Goal: Task Accomplishment & Management: Manage account settings

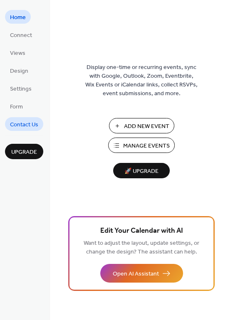
click at [35, 128] on span "Contact Us" at bounding box center [24, 125] width 28 height 9
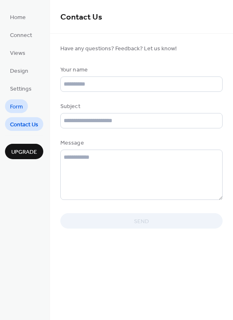
click at [20, 107] on span "Form" at bounding box center [16, 107] width 13 height 9
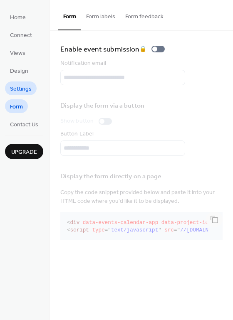
click at [25, 87] on span "Settings" at bounding box center [21, 89] width 22 height 9
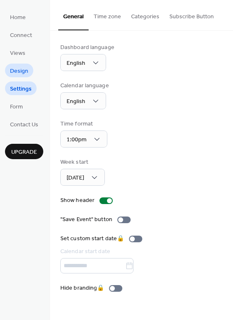
click at [17, 67] on span "Design" at bounding box center [19, 71] width 18 height 9
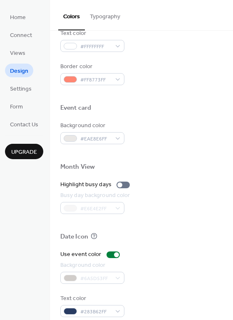
scroll to position [356, 0]
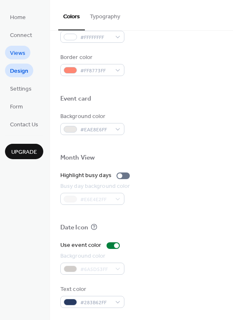
click at [22, 54] on span "Views" at bounding box center [17, 53] width 15 height 9
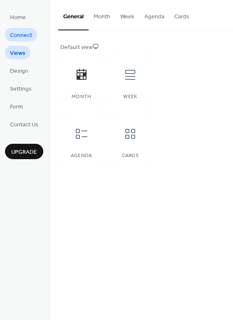
click at [22, 35] on span "Connect" at bounding box center [21, 35] width 22 height 9
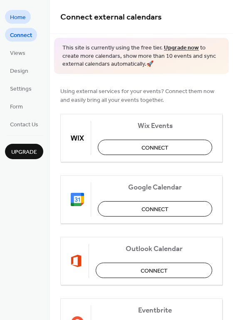
click at [20, 17] on span "Home" at bounding box center [18, 17] width 16 height 9
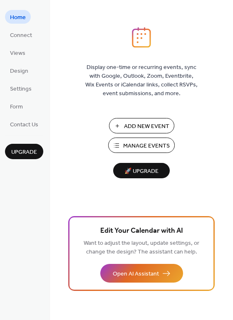
click at [146, 128] on span "Add New Event" at bounding box center [146, 126] width 45 height 9
click at [135, 145] on span "Manage Events" at bounding box center [146, 146] width 47 height 9
click at [147, 142] on span "Manage Events" at bounding box center [146, 146] width 47 height 9
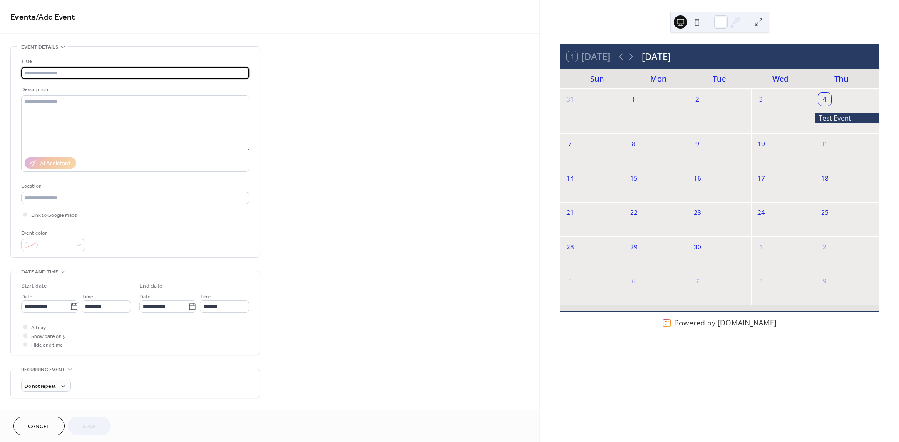
click at [42, 74] on input "text" at bounding box center [135, 73] width 228 height 12
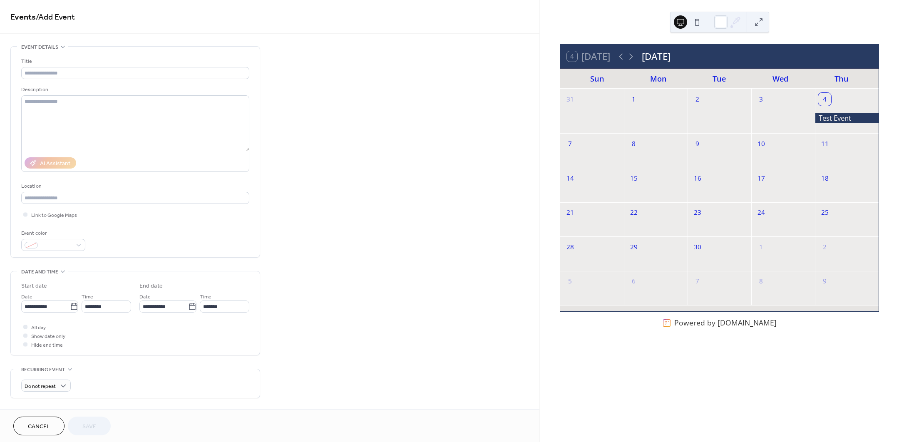
click at [64, 54] on div "Title Description AI Assistant Location Link to Google Maps Event color" at bounding box center [135, 152] width 228 height 211
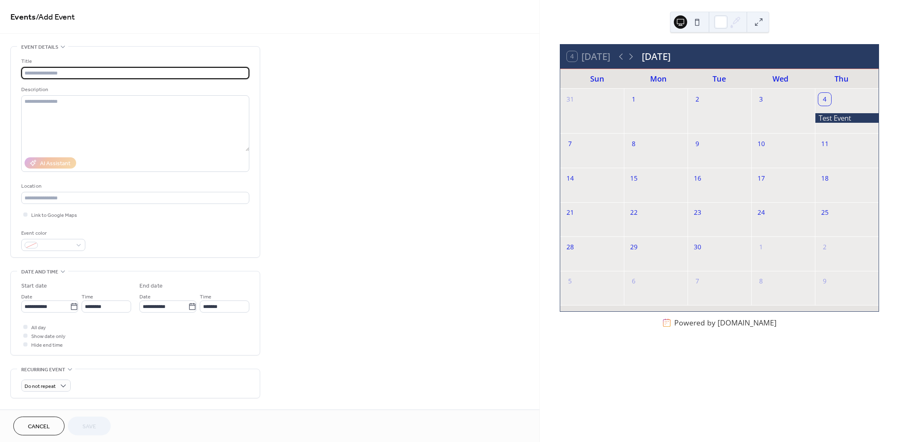
click at [49, 71] on input "text" at bounding box center [135, 73] width 228 height 12
click at [50, 110] on textarea at bounding box center [135, 123] width 228 height 56
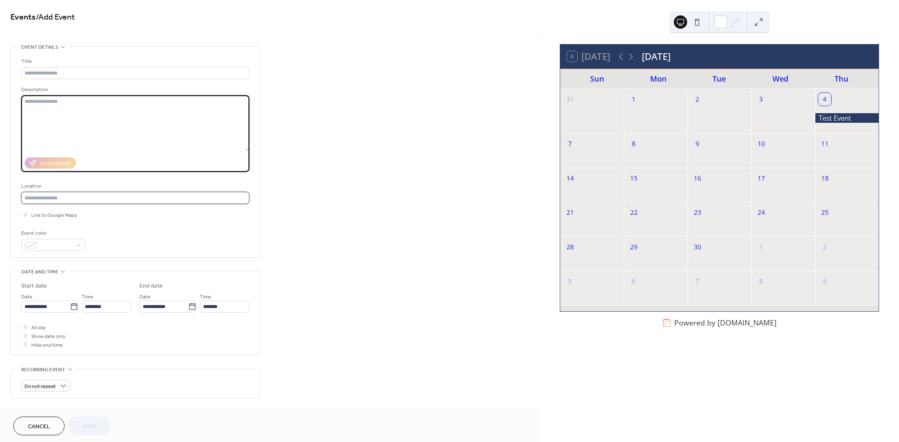
click at [42, 196] on input "text" at bounding box center [135, 198] width 228 height 12
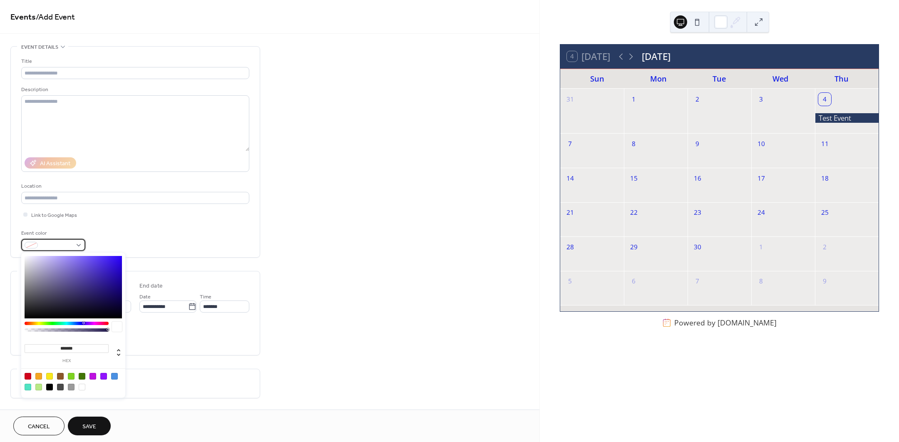
click at [67, 241] on span at bounding box center [56, 245] width 31 height 9
click at [146, 241] on div "Event color" at bounding box center [135, 240] width 228 height 22
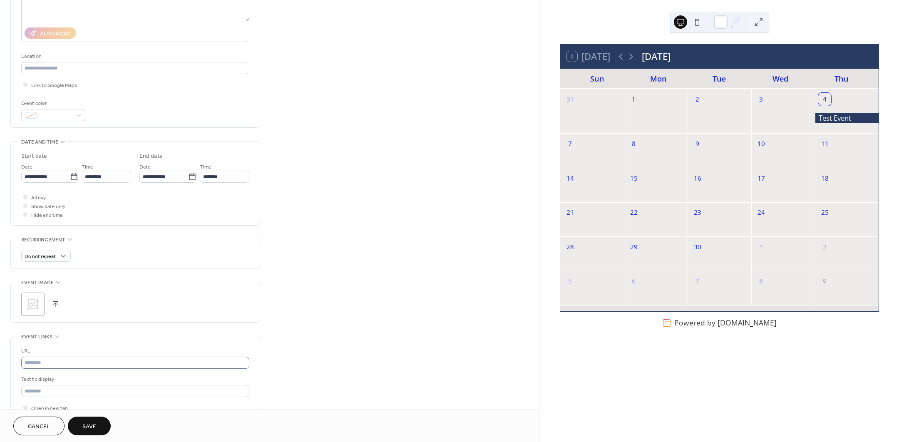
scroll to position [156, 0]
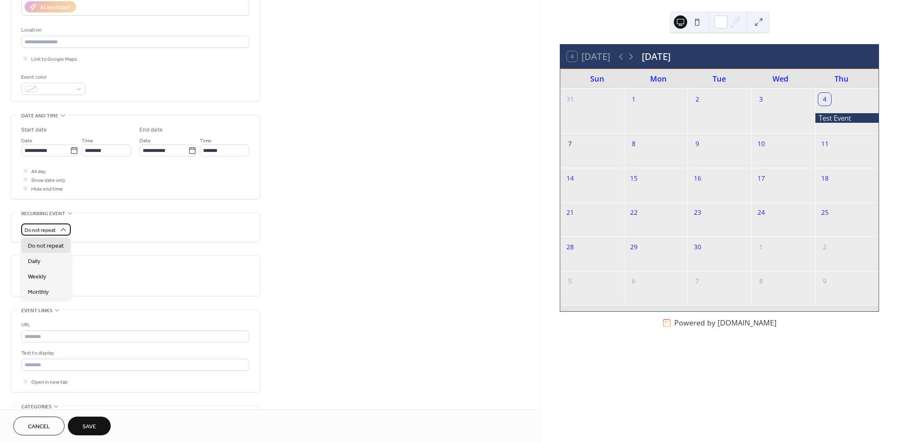
click at [56, 230] on div "Do not repeat" at bounding box center [46, 229] width 50 height 12
click at [63, 231] on icon at bounding box center [63, 230] width 8 height 8
click at [89, 223] on div "Do not repeat" at bounding box center [135, 229] width 228 height 12
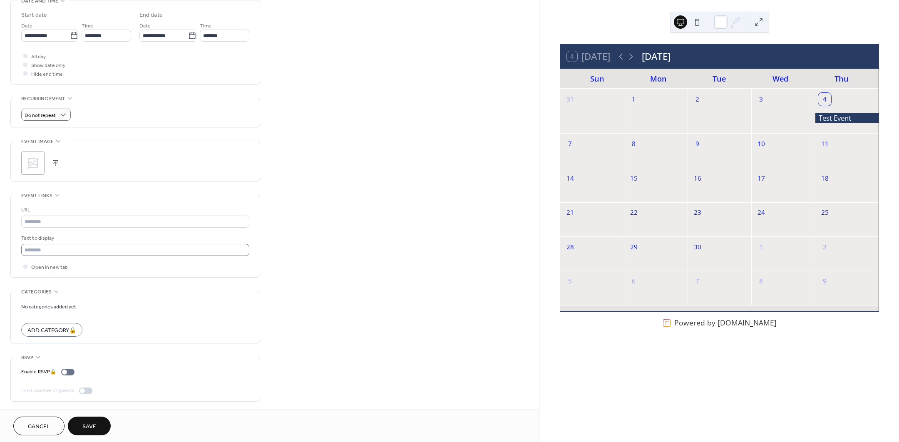
scroll to position [273, 0]
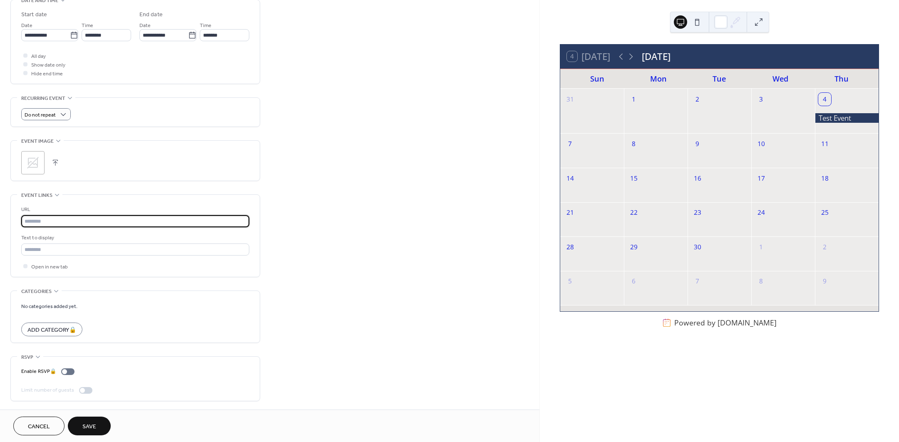
click at [41, 223] on input "text" at bounding box center [135, 221] width 228 height 12
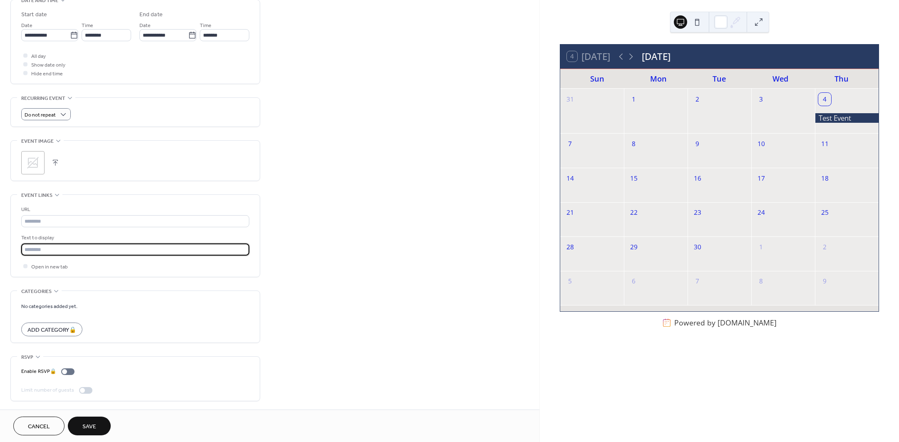
click at [58, 248] on input "text" at bounding box center [135, 249] width 228 height 12
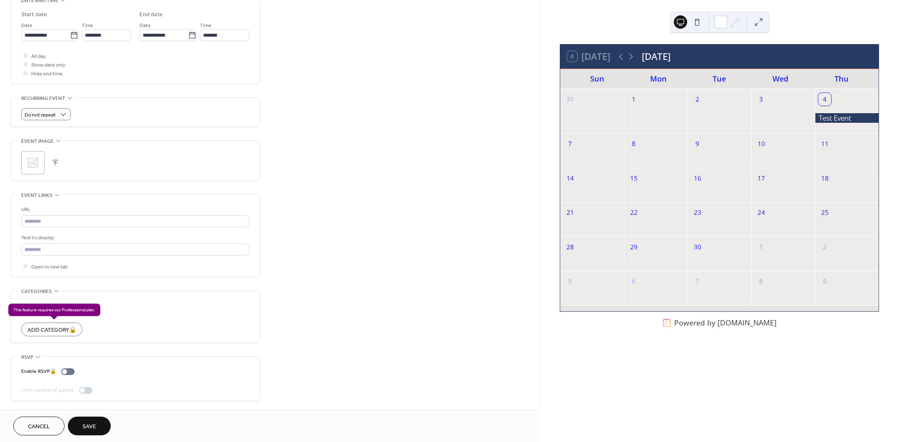
click at [75, 329] on div "Add Category 🔒" at bounding box center [51, 329] width 61 height 14
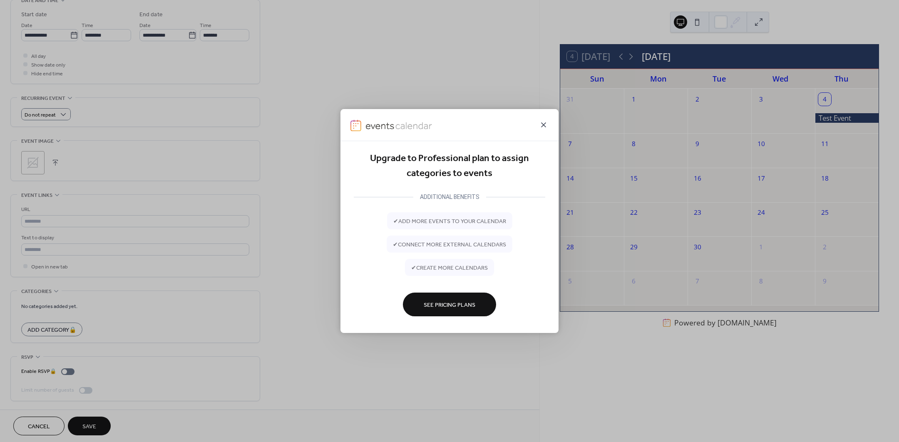
click at [543, 129] on icon at bounding box center [543, 125] width 10 height 10
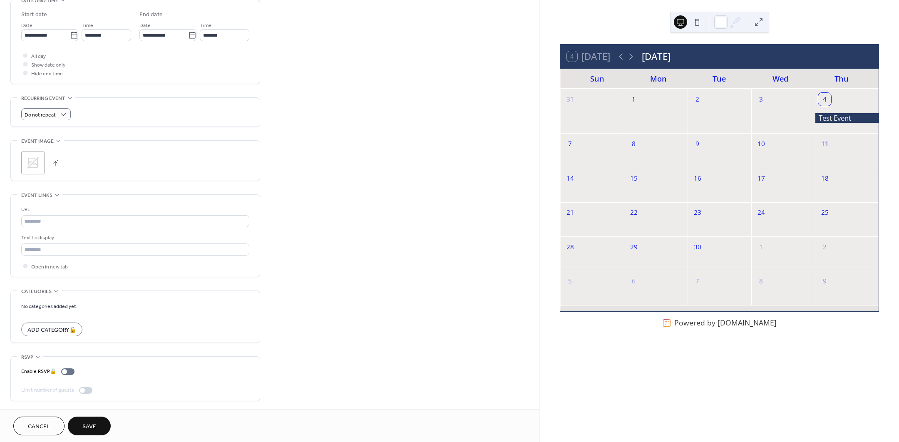
click at [334, 320] on div "**********" at bounding box center [269, 92] width 539 height 635
click at [44, 326] on div "Add Category 🔒" at bounding box center [51, 329] width 61 height 14
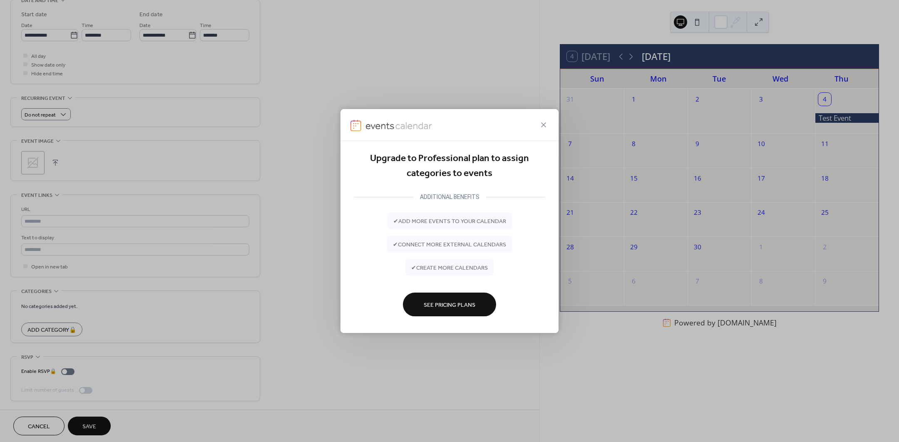
click at [441, 300] on span "See Pricing Plans" at bounding box center [450, 304] width 52 height 9
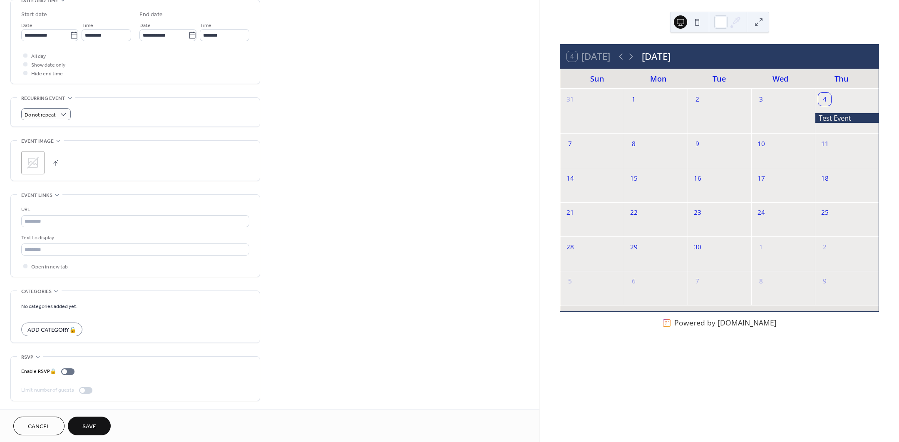
click at [119, 346] on div "**********" at bounding box center [135, 88] width 250 height 626
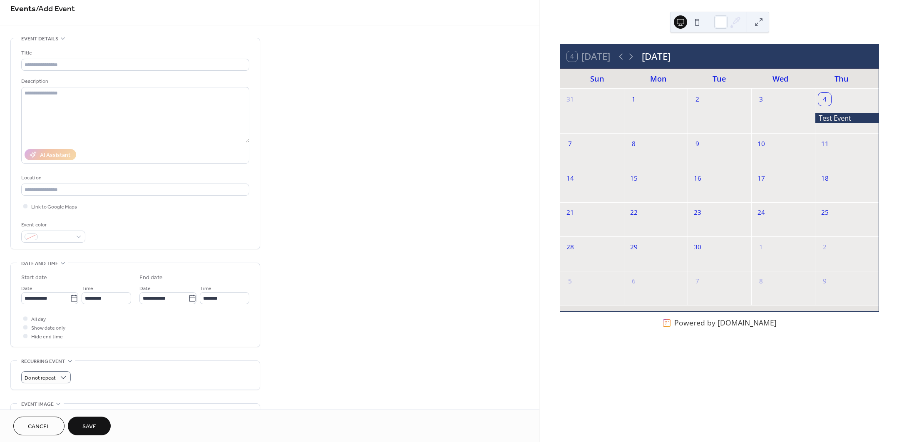
scroll to position [0, 0]
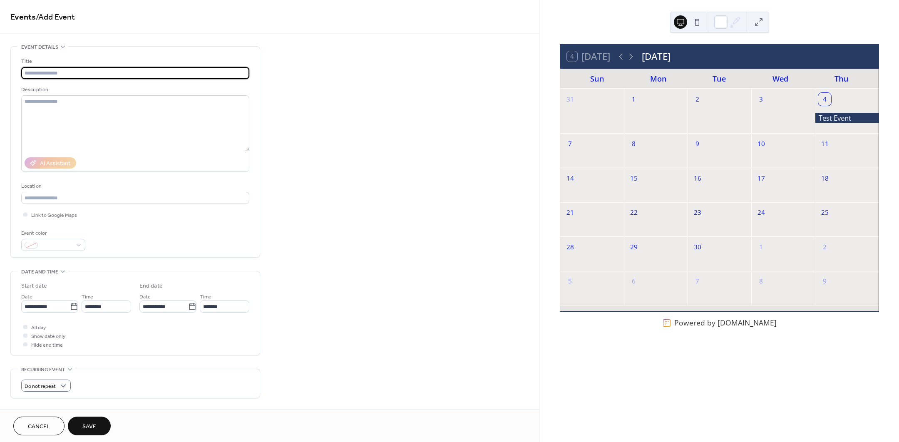
click at [163, 73] on input "text" at bounding box center [135, 73] width 228 height 12
click at [303, 77] on div "**********" at bounding box center [269, 363] width 539 height 635
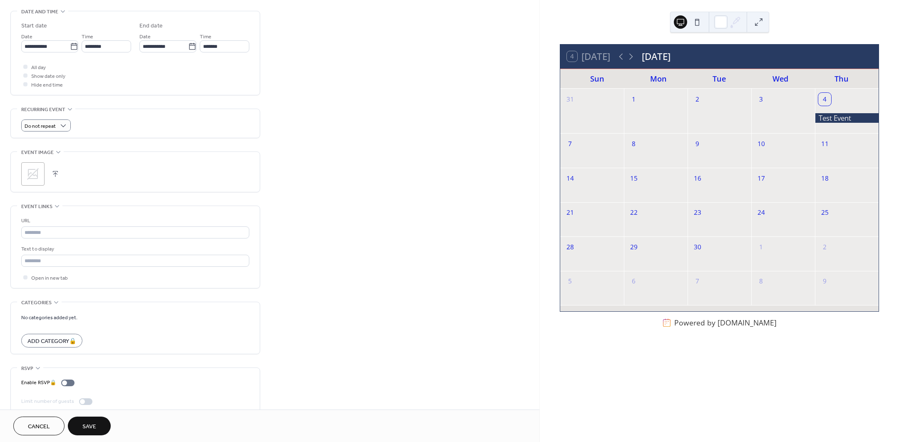
scroll to position [273, 0]
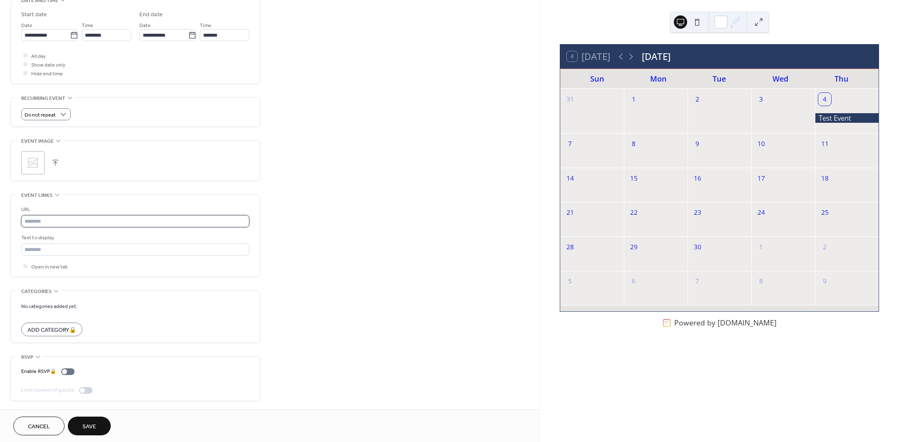
click at [154, 217] on input "text" at bounding box center [135, 221] width 228 height 12
click at [181, 179] on div "**********" at bounding box center [135, 88] width 250 height 626
click at [82, 426] on span "Save" at bounding box center [89, 426] width 14 height 9
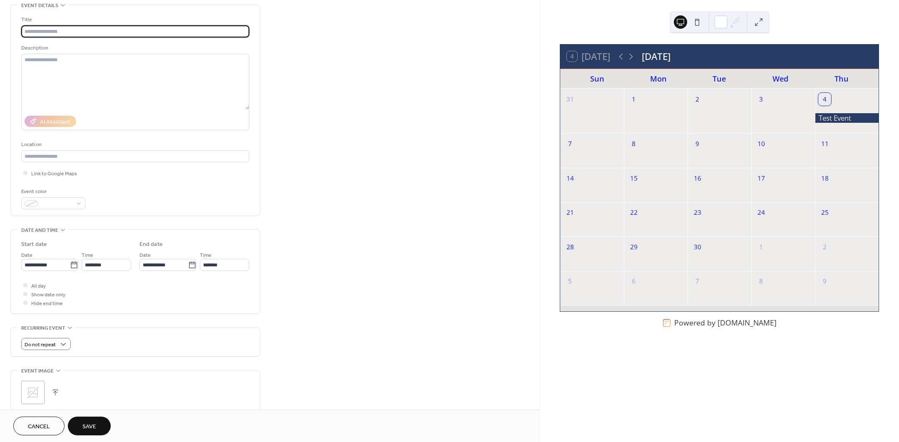
scroll to position [0, 0]
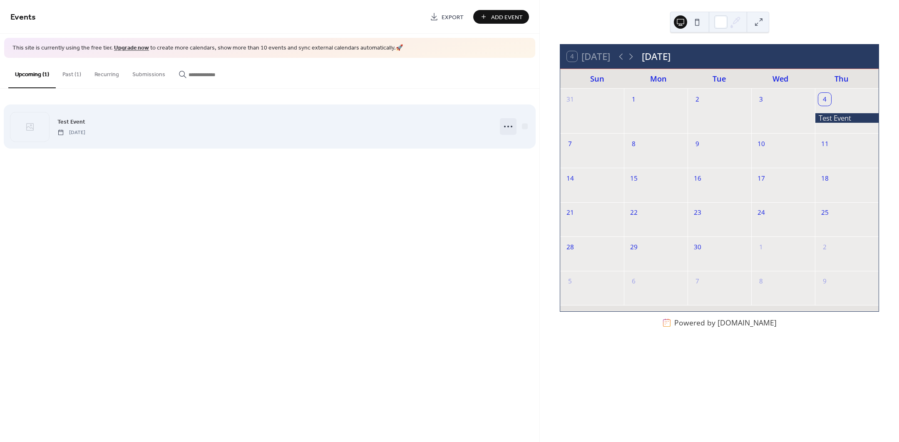
drag, startPoint x: 505, startPoint y: 117, endPoint x: 507, endPoint y: 123, distance: 6.6
click at [506, 122] on div "Test Event [DATE]" at bounding box center [269, 126] width 518 height 51
click at [507, 123] on icon at bounding box center [507, 126] width 13 height 13
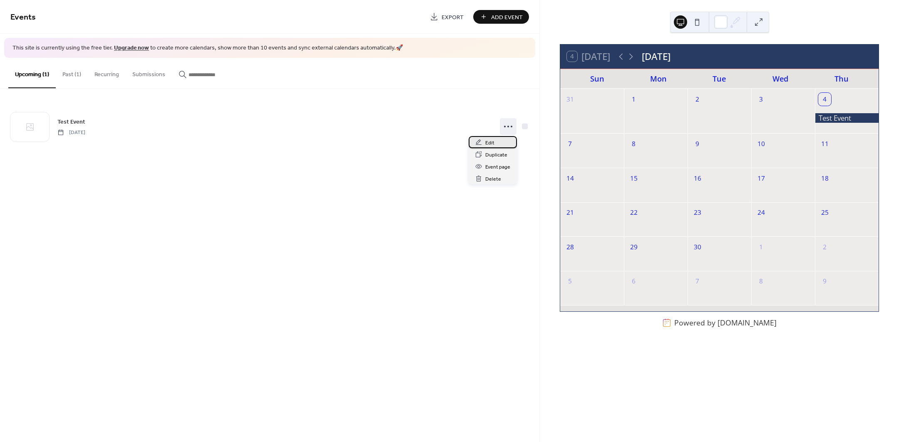
click at [496, 142] on div "Edit" at bounding box center [493, 142] width 48 height 12
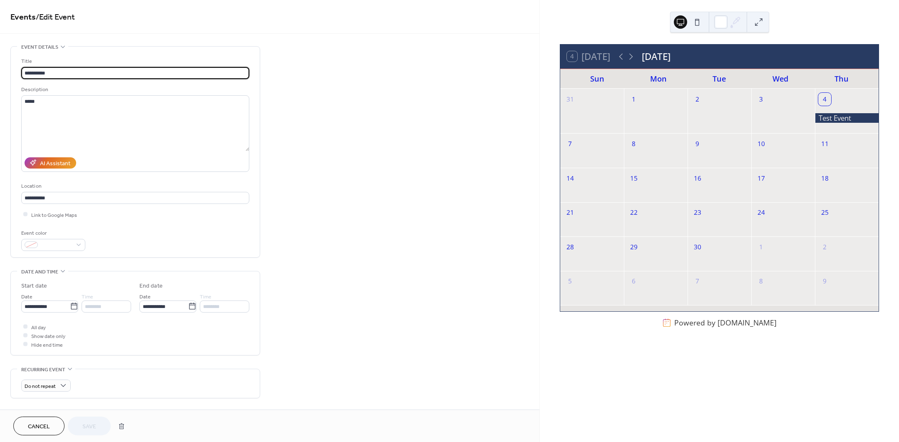
drag, startPoint x: 78, startPoint y: 67, endPoint x: 16, endPoint y: 72, distance: 62.2
click at [16, 72] on div "**********" at bounding box center [135, 152] width 249 height 211
type input "*********"
click at [301, 105] on div "**********" at bounding box center [269, 363] width 539 height 635
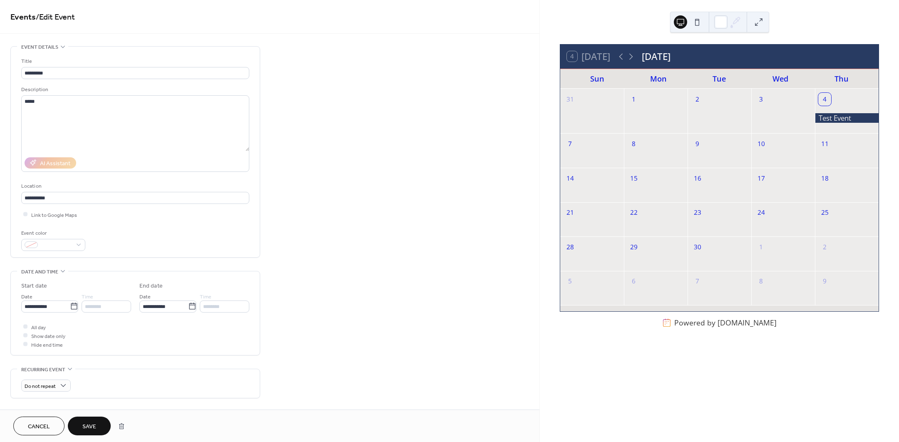
click at [88, 427] on span "Save" at bounding box center [89, 426] width 14 height 9
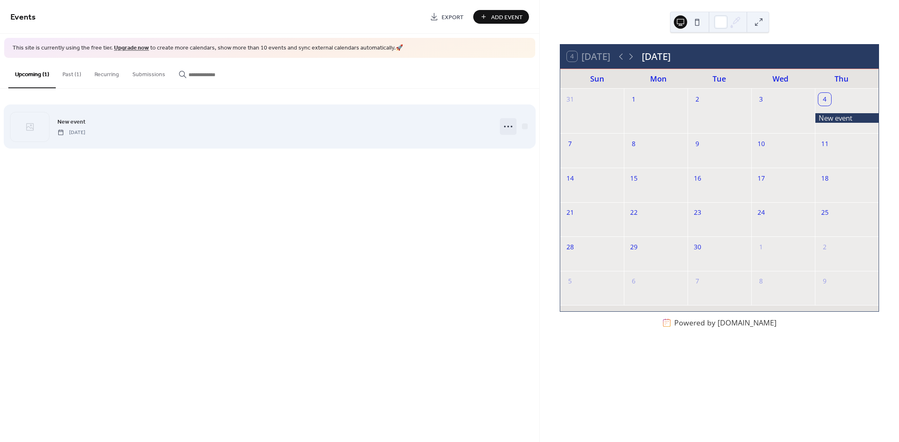
click at [506, 126] on icon at bounding box center [507, 126] width 13 height 13
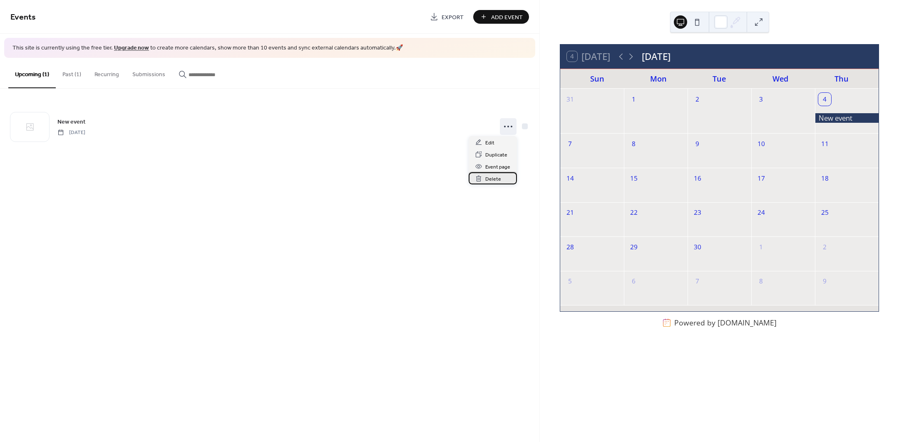
click at [493, 179] on span "Delete" at bounding box center [493, 179] width 16 height 9
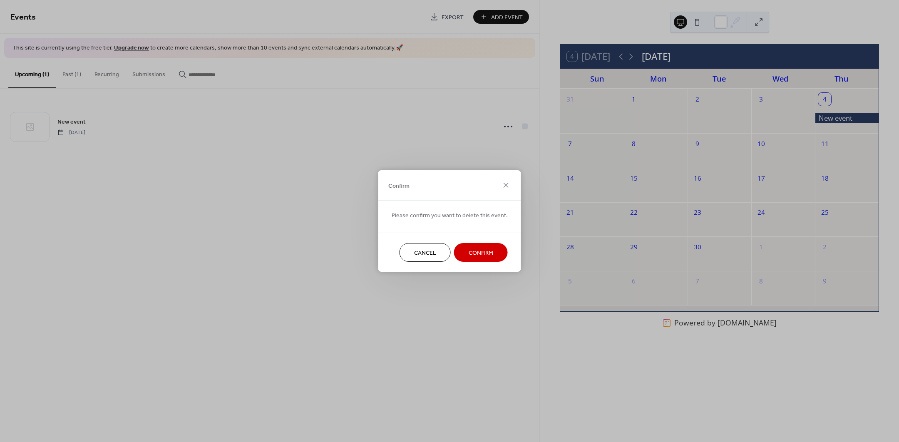
click at [465, 250] on button "Confirm" at bounding box center [481, 252] width 54 height 19
